Goal: Check status: Check status

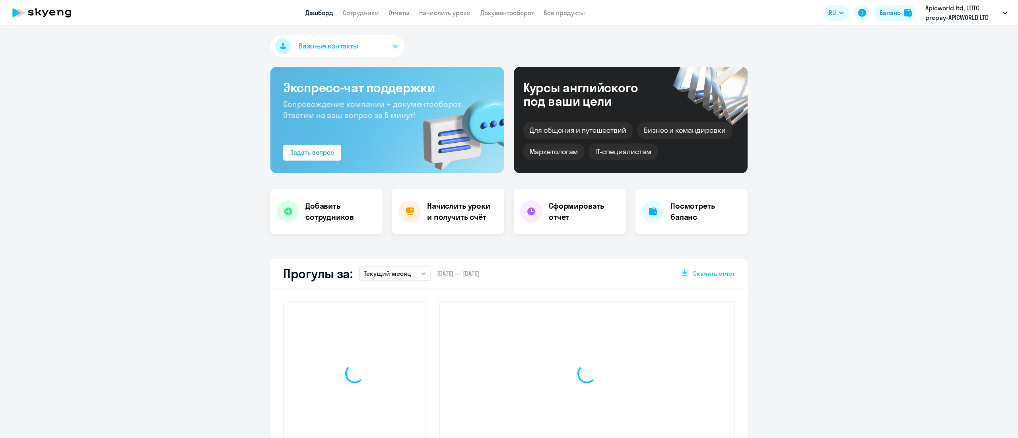
select select "30"
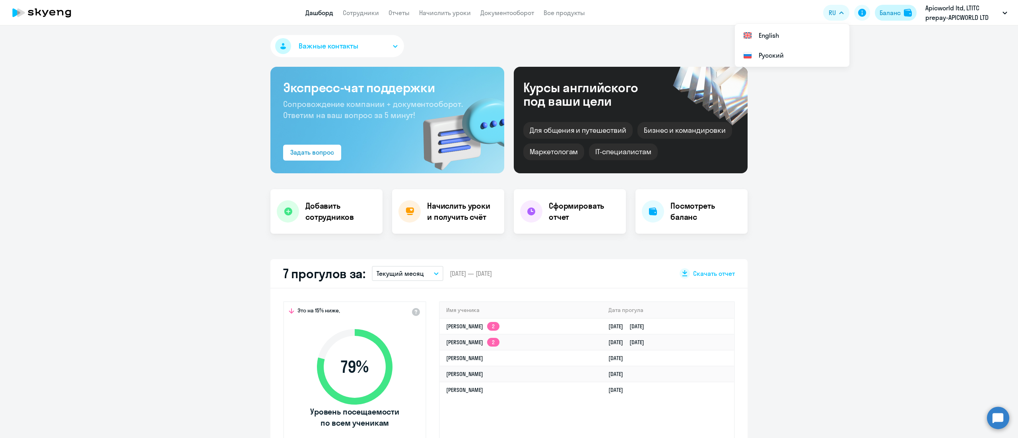
click at [888, 11] on div "Баланс" at bounding box center [889, 13] width 21 height 10
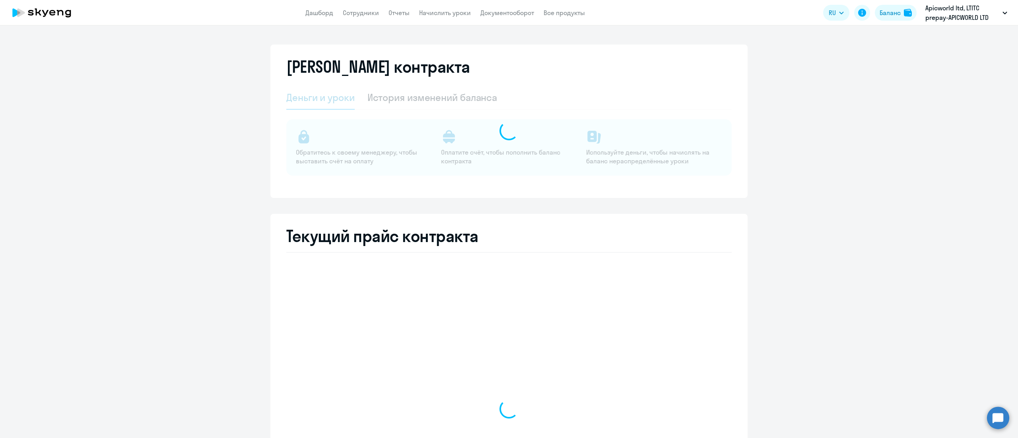
select select "english_adult_not_native_speaker"
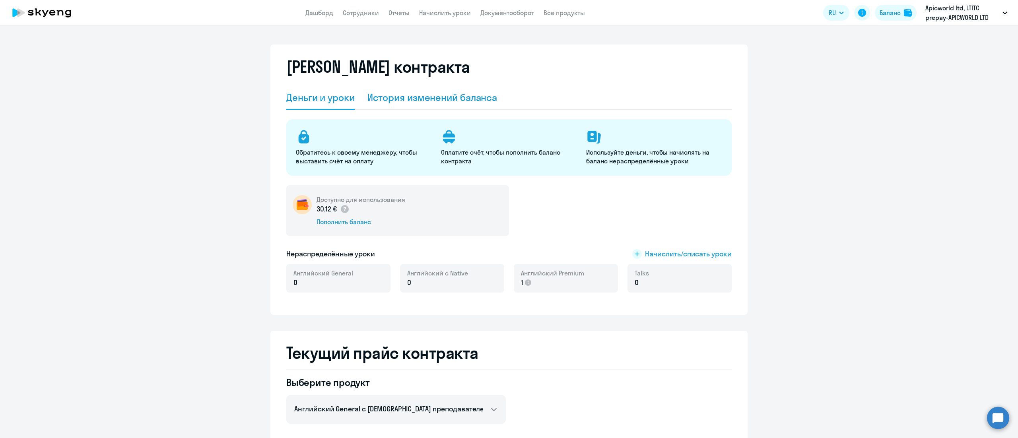
click at [483, 97] on div "История изменений баланса" at bounding box center [432, 97] width 130 height 13
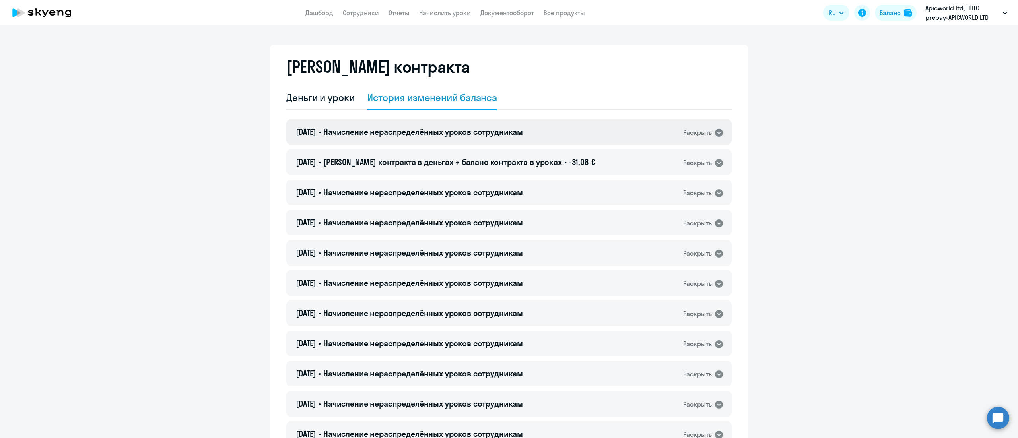
click at [568, 136] on div "[DATE] • Начисление нераспределённых уроков сотрудникам Раскрыть" at bounding box center [508, 131] width 445 height 25
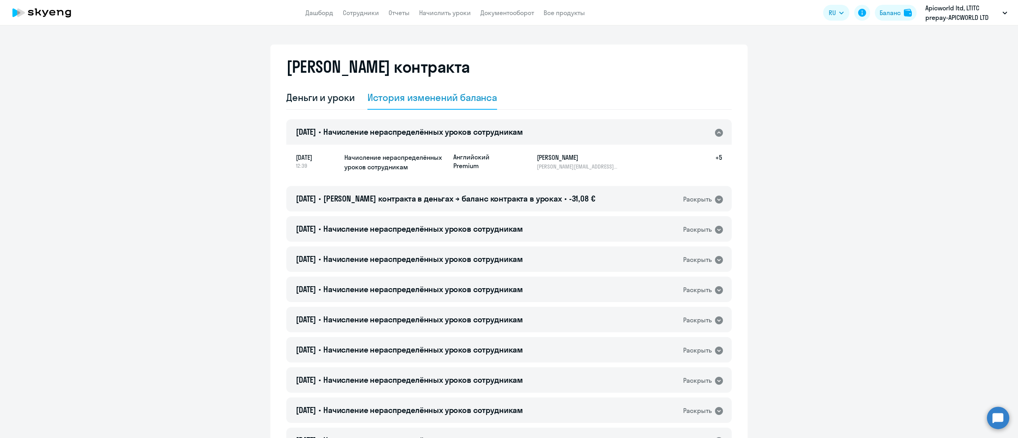
click at [568, 136] on div "[DATE] • Начисление нераспределённых уроков сотрудникам Раскрыть" at bounding box center [508, 131] width 445 height 25
